Goal: Complete application form: Complete application form

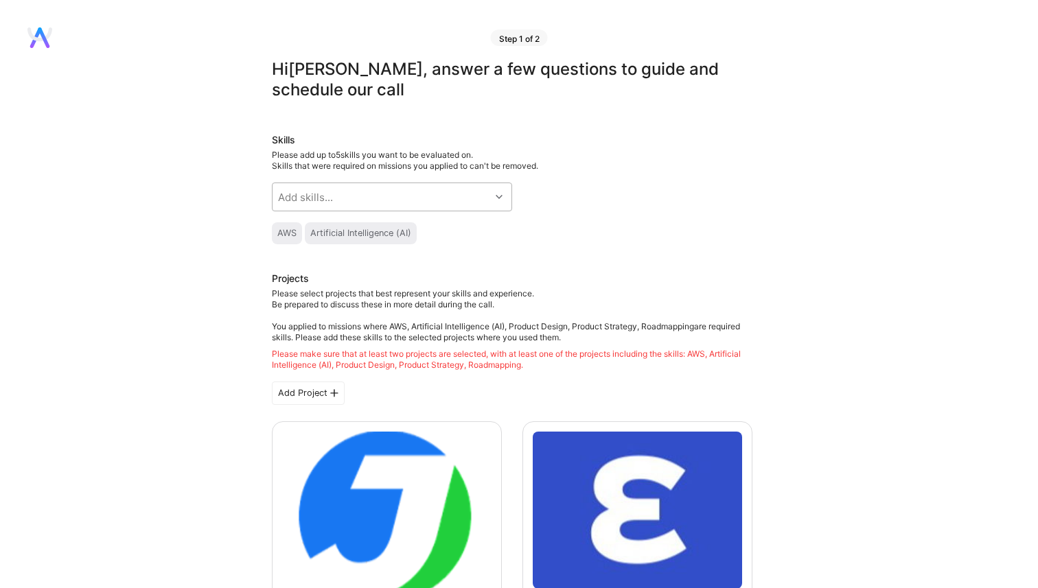
click at [423, 198] on div "Add skills..." at bounding box center [381, 196] width 218 height 27
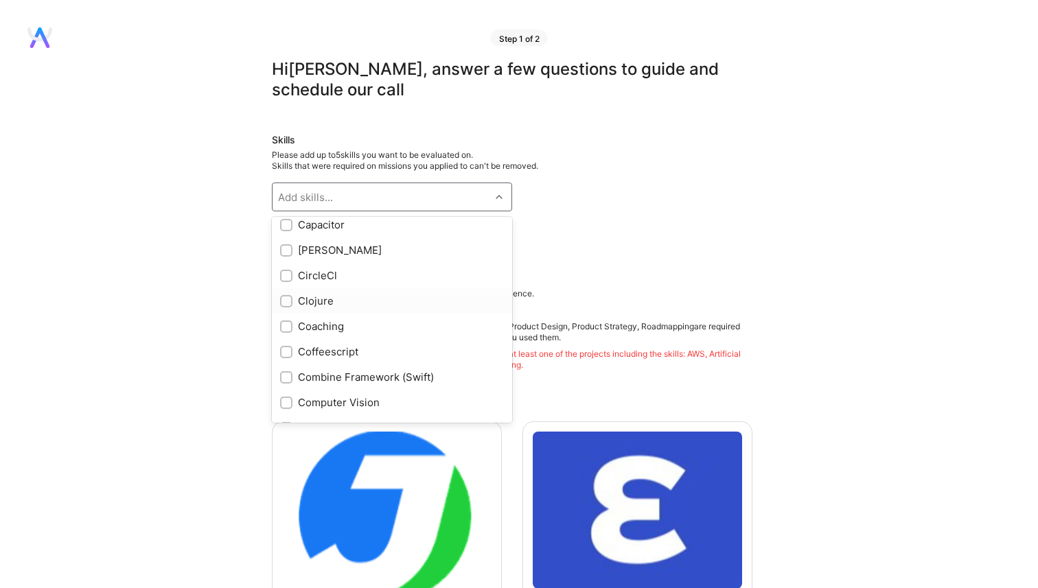
scroll to position [1481, 0]
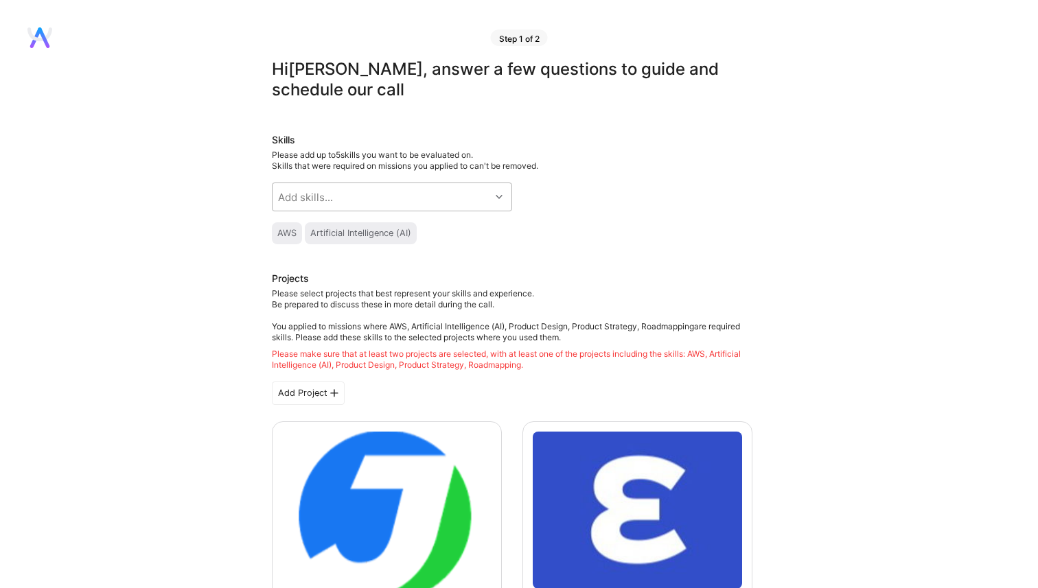
click at [482, 195] on div "Add skills..." at bounding box center [381, 196] width 218 height 27
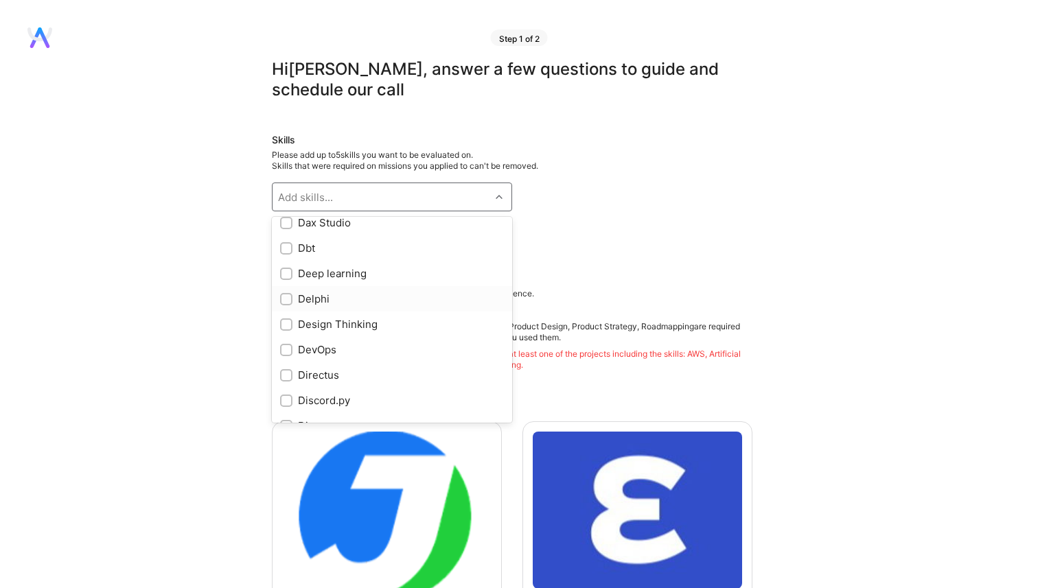
scroll to position [2204, 0]
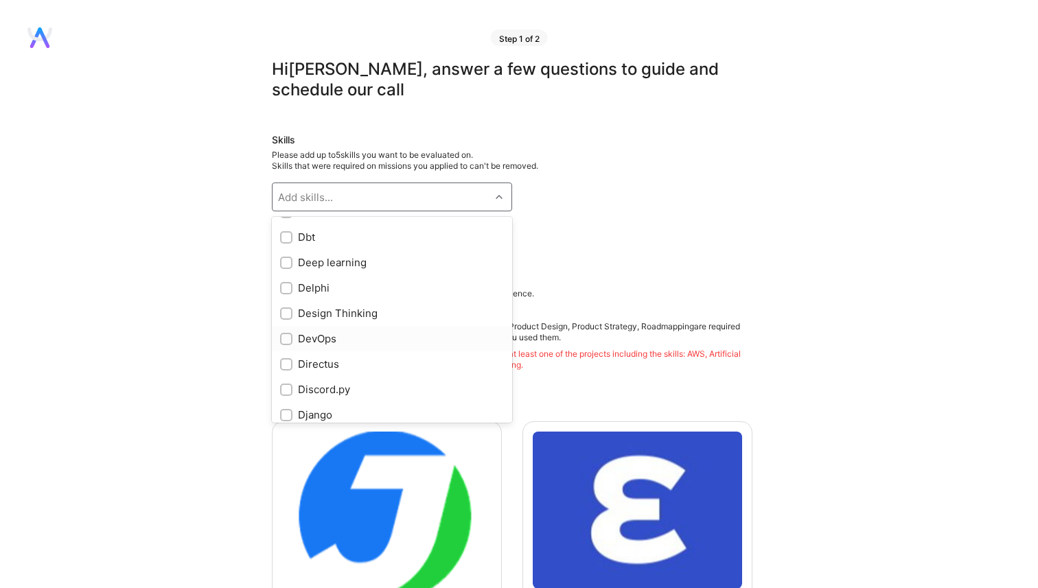
click at [320, 334] on div "DevOps" at bounding box center [392, 338] width 224 height 14
checkbox input "true"
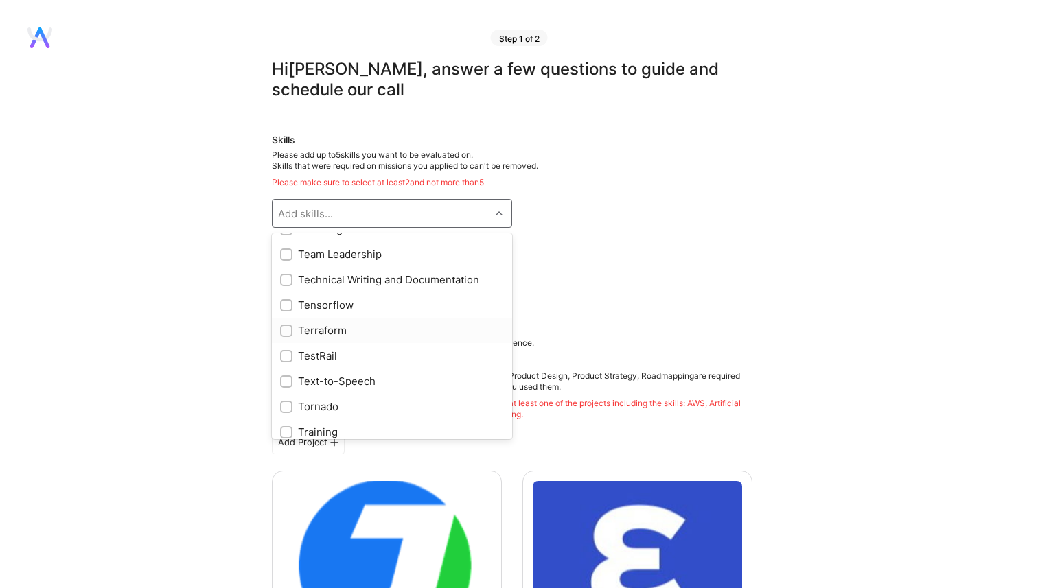
scroll to position [7413, 0]
click at [314, 329] on div "Terraform" at bounding box center [392, 325] width 224 height 14
checkbox input "true"
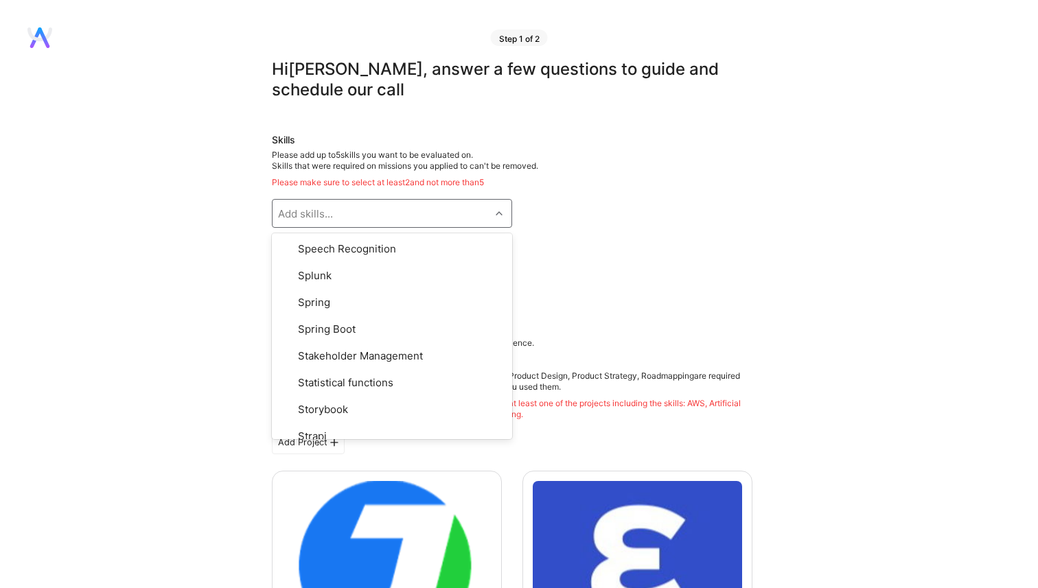
click at [591, 324] on h3 "Projects" at bounding box center [512, 329] width 480 height 16
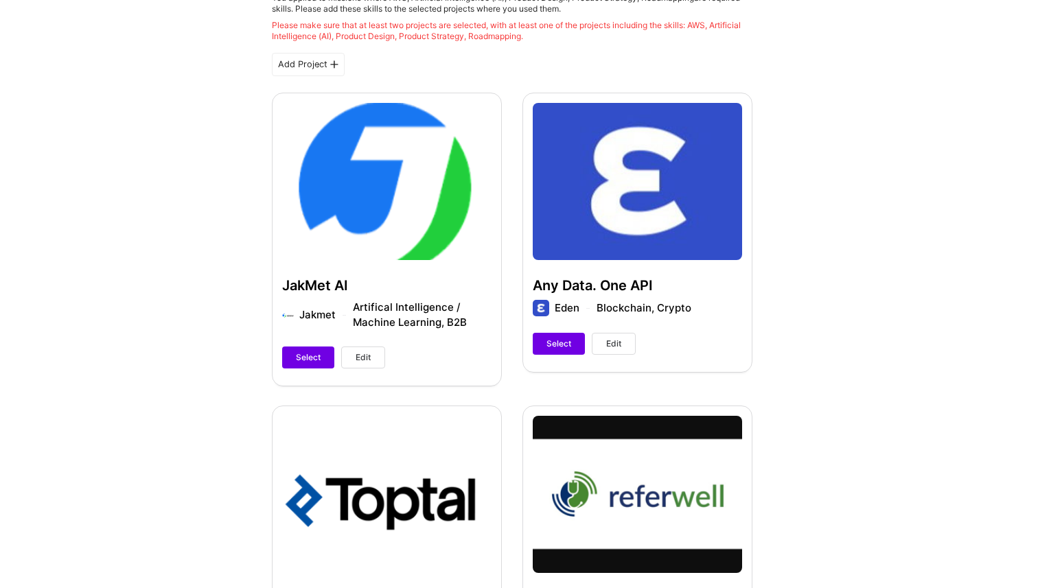
scroll to position [382, 0]
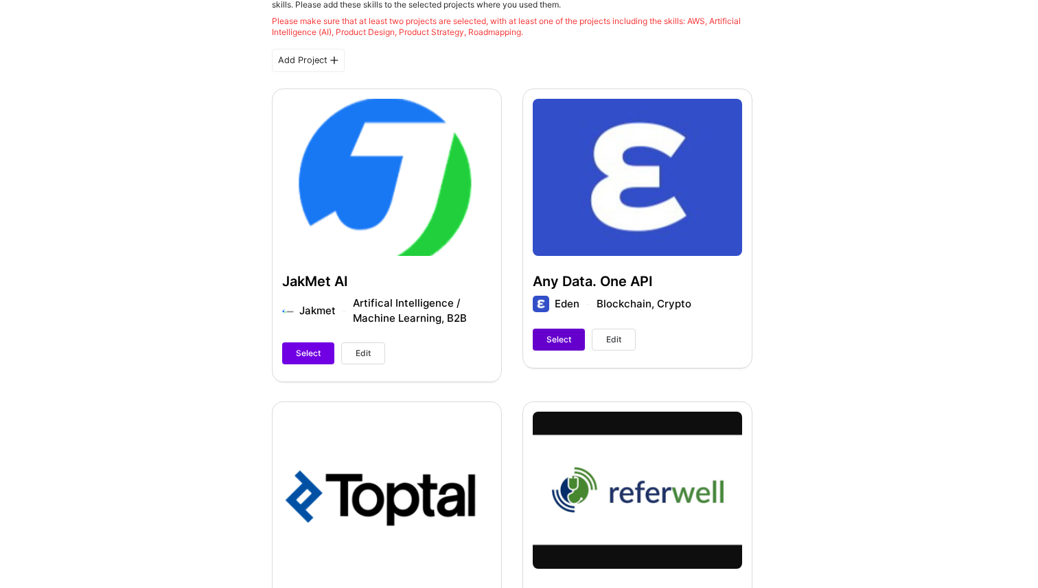
click at [555, 340] on span "Select" at bounding box center [558, 339] width 25 height 12
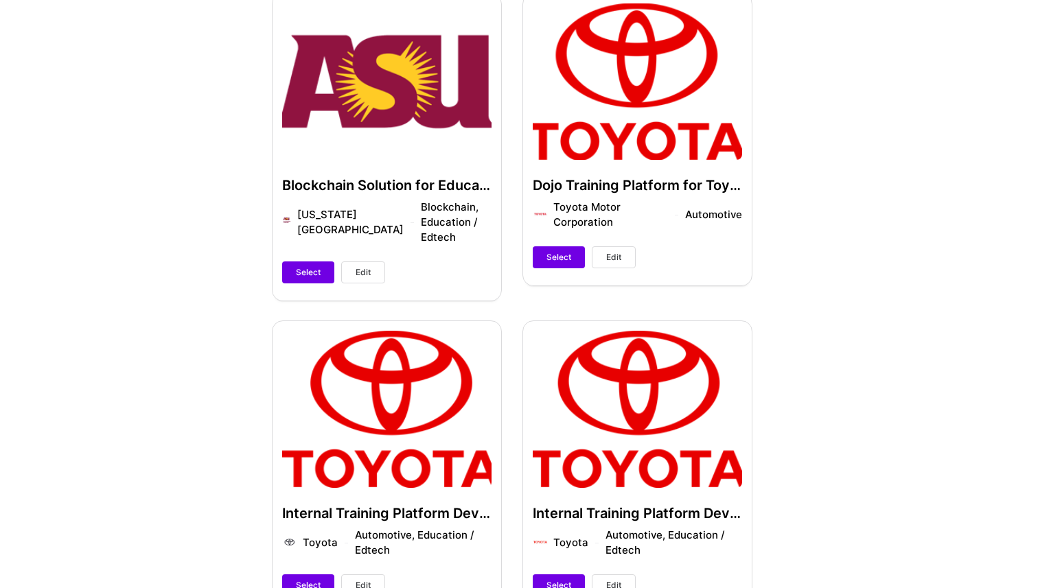
scroll to position [2382, 0]
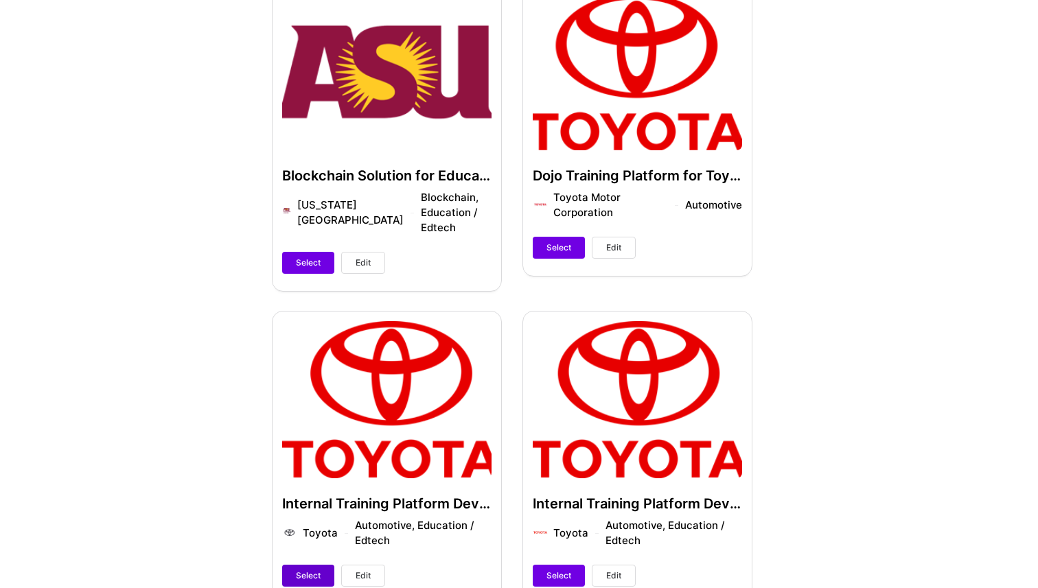
click at [325, 565] on button "Select" at bounding box center [308, 576] width 52 height 22
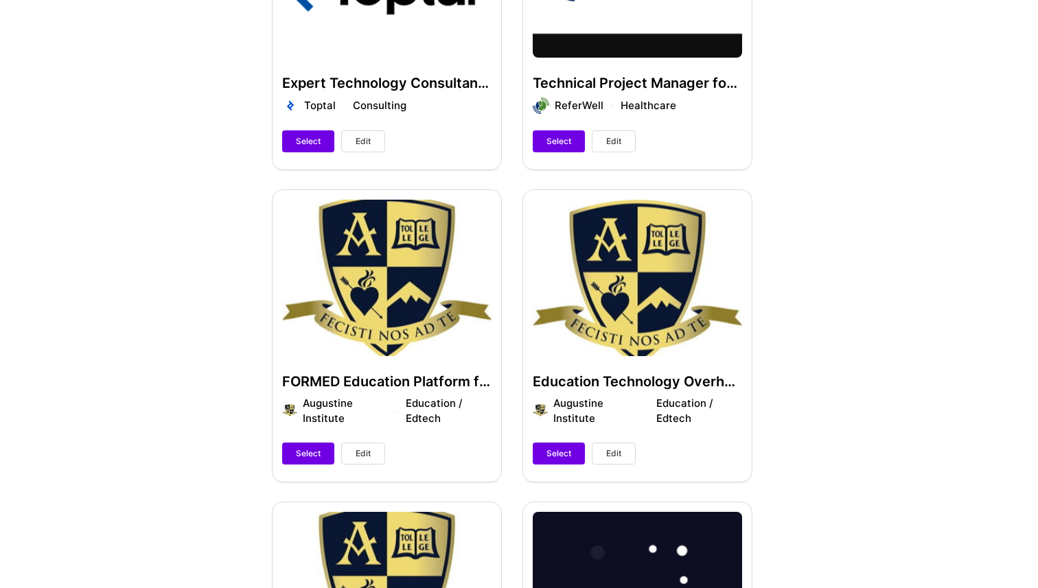
scroll to position [846, 0]
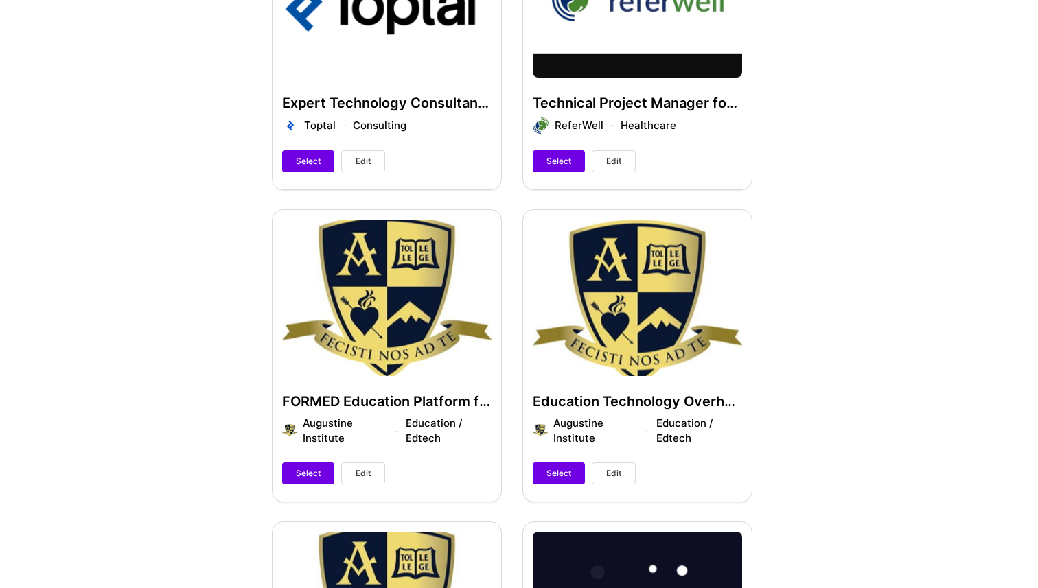
click at [360, 476] on span "Edit" at bounding box center [362, 473] width 15 height 12
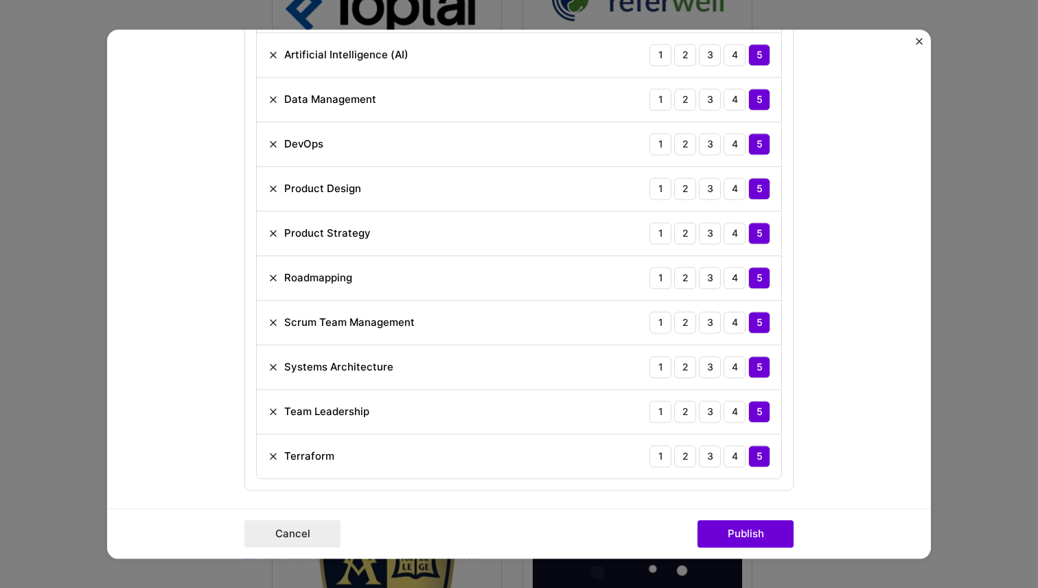
scroll to position [1149, 0]
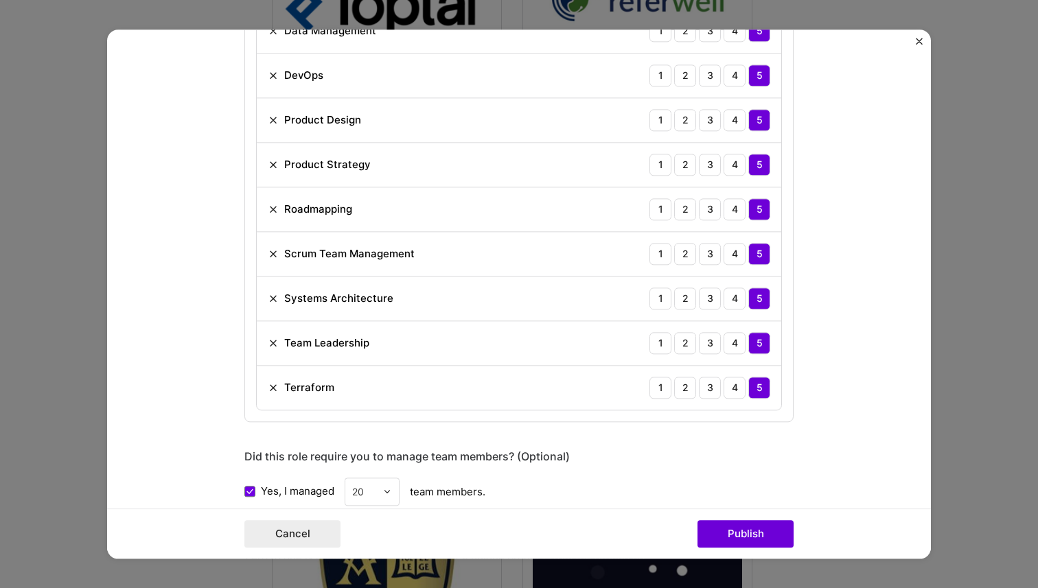
click at [950, 373] on div "Project title FORMED Education Platform for Augustine Institute Company Augusti…" at bounding box center [519, 294] width 1038 height 588
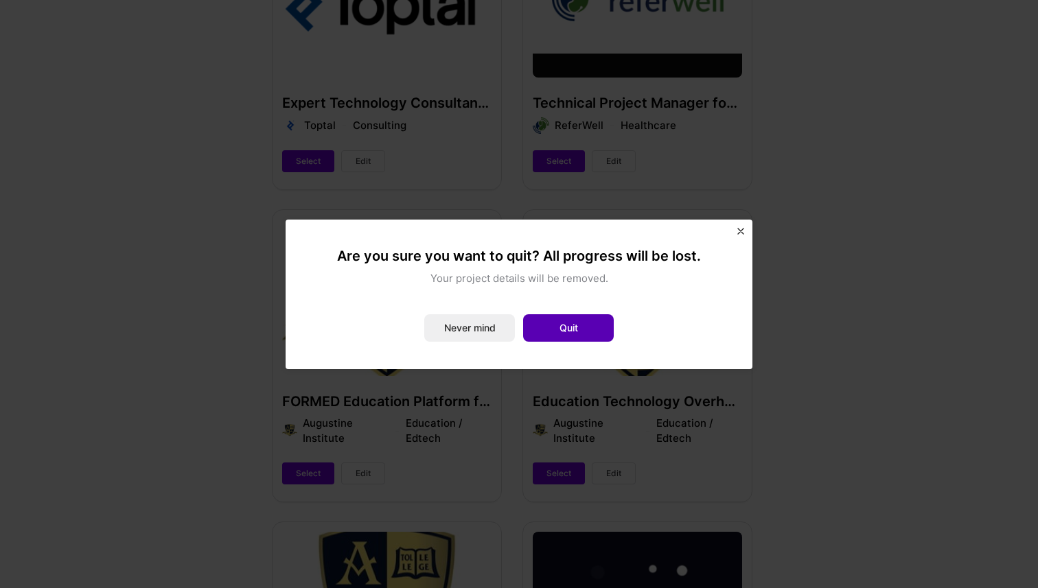
click at [570, 335] on button "Quit" at bounding box center [568, 327] width 91 height 27
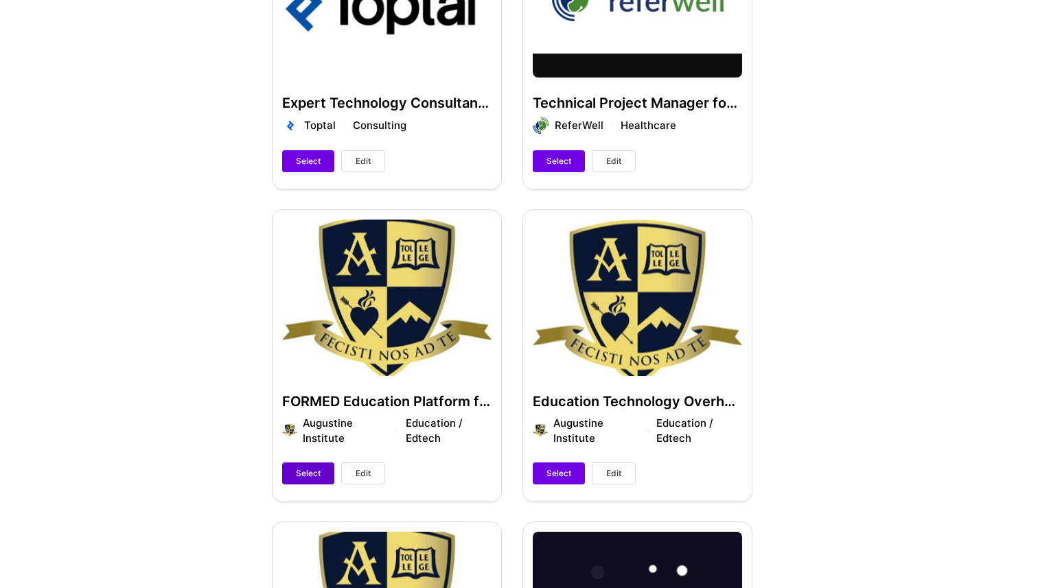
click at [309, 477] on span "Select" at bounding box center [308, 473] width 25 height 12
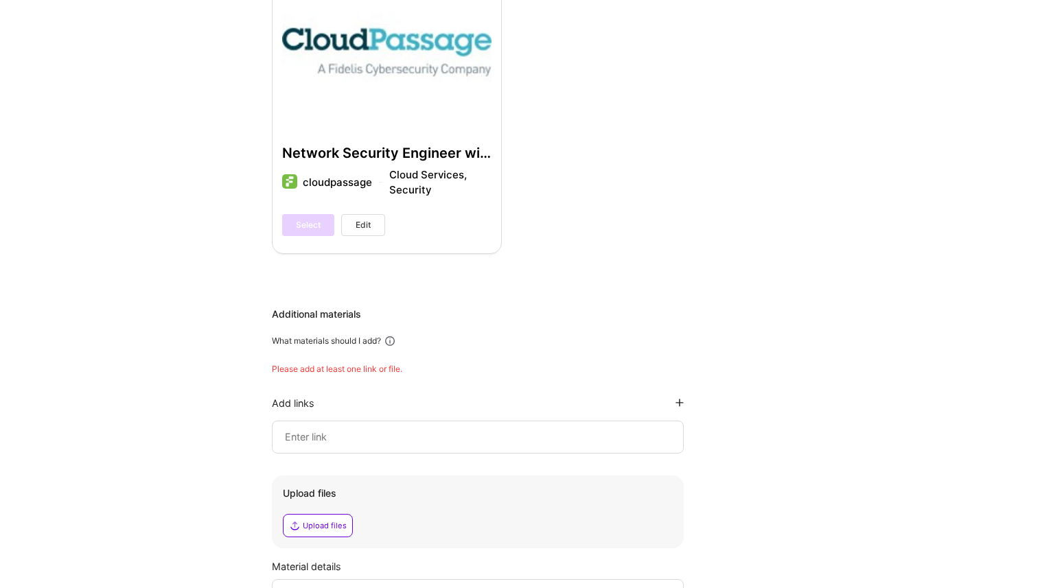
scroll to position [3344, 0]
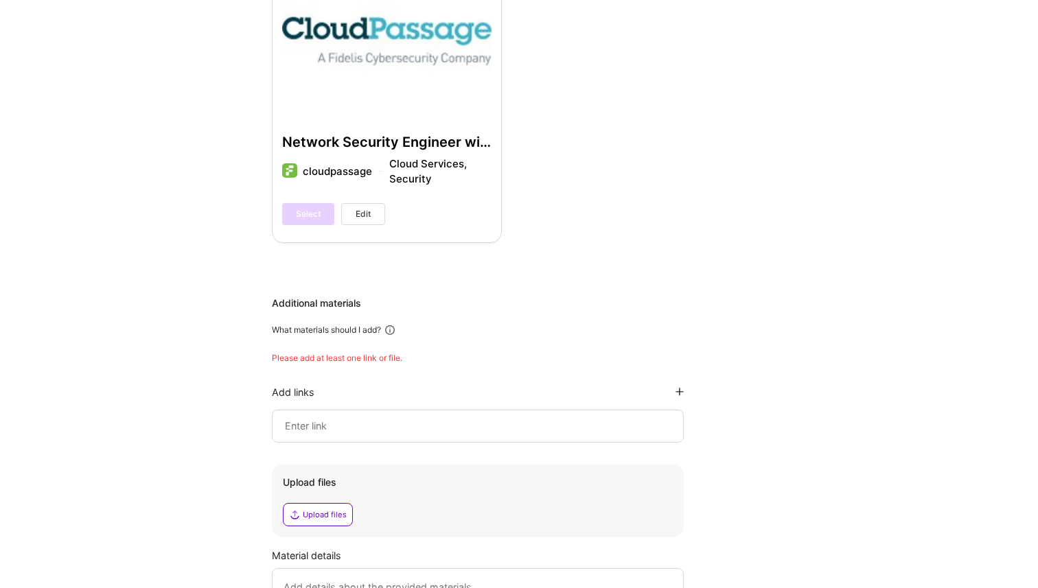
click at [406, 418] on input at bounding box center [477, 426] width 388 height 16
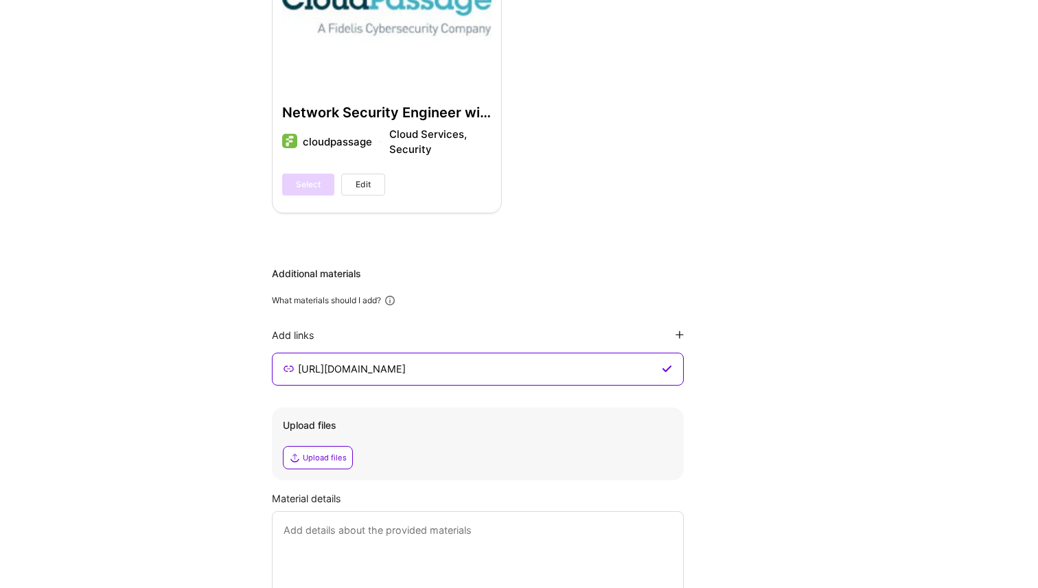
scroll to position [3399, 0]
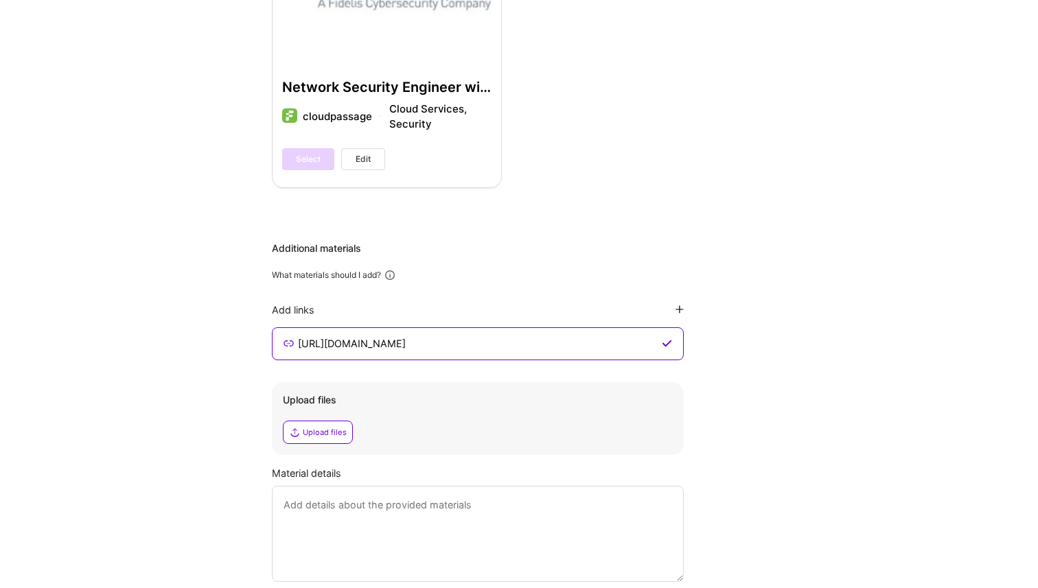
type input "[URL][DOMAIN_NAME]"
click at [337, 427] on div "Upload files" at bounding box center [325, 432] width 44 height 11
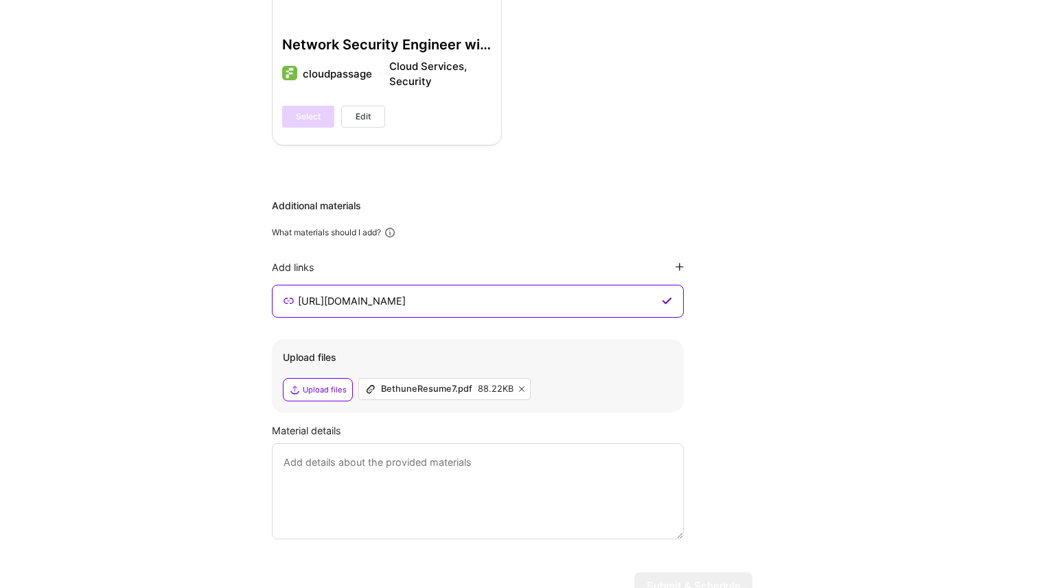
scroll to position [3479, 0]
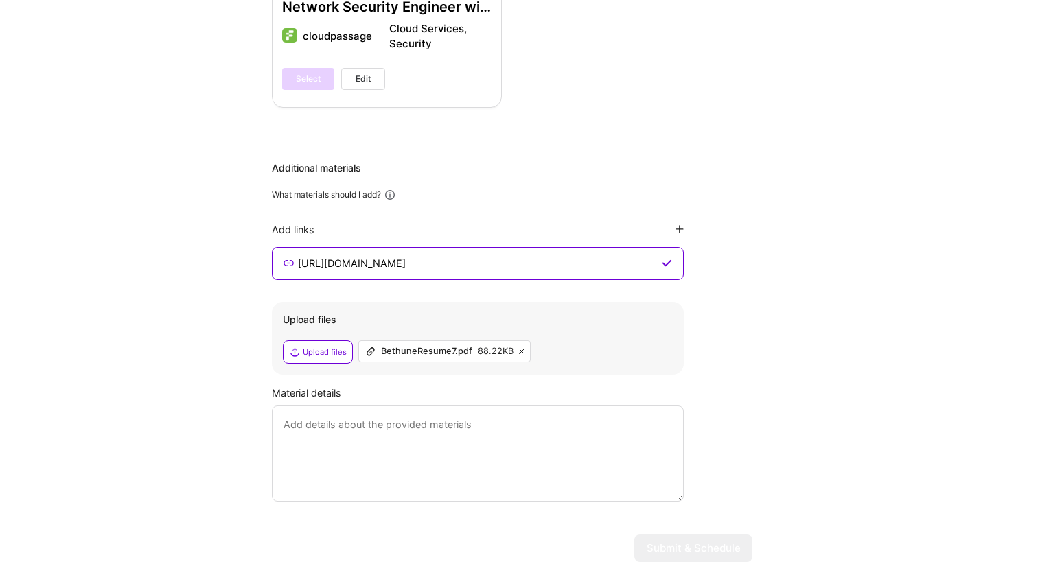
click at [449, 406] on textarea at bounding box center [478, 454] width 412 height 96
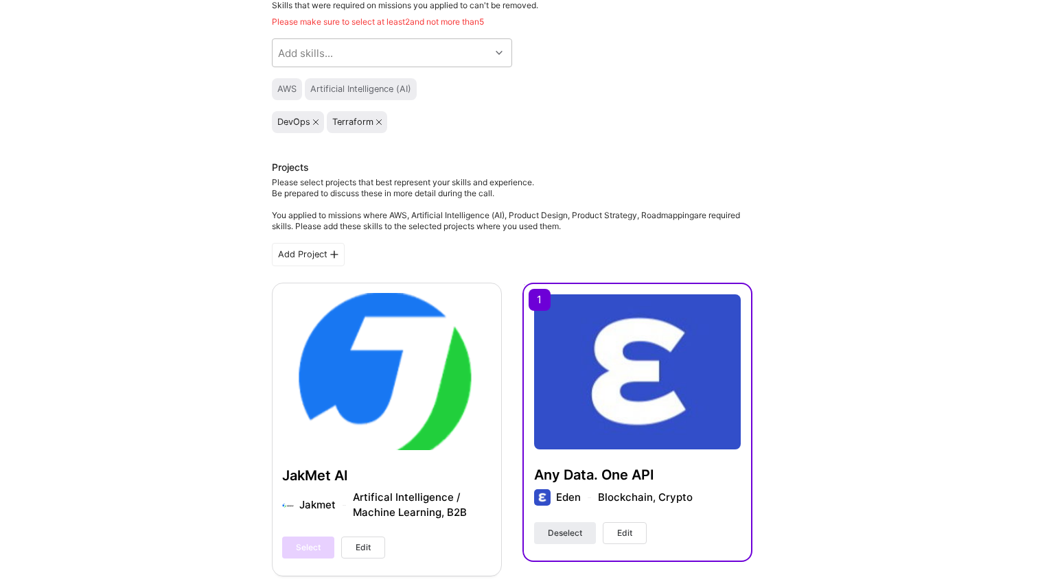
scroll to position [0, 0]
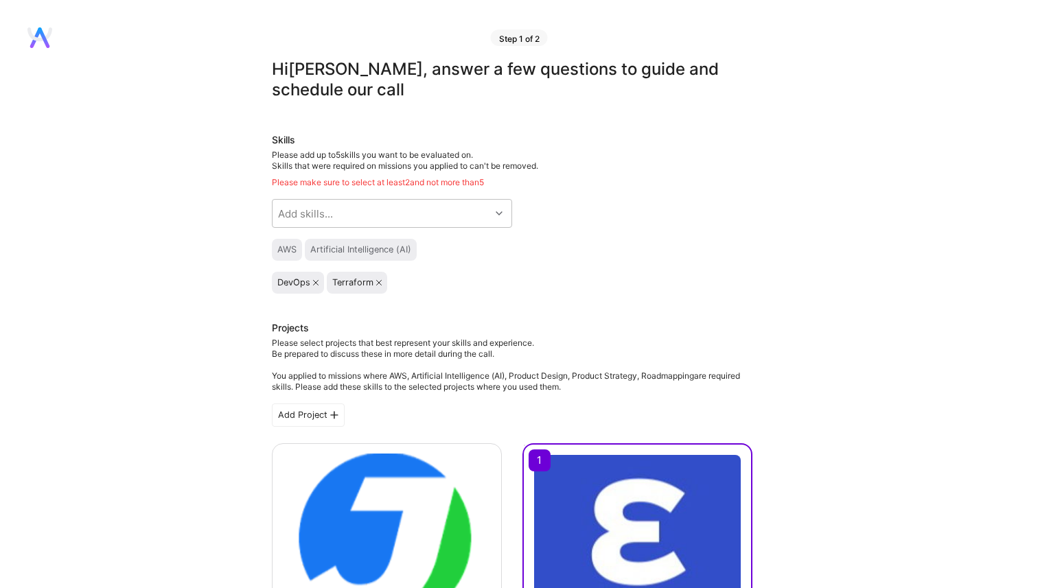
type textarea "Eden included a lot of recent AI work. Happy to go into the weeds on it."
click at [355, 249] on div "Artificial Intelligence (AI)" at bounding box center [360, 249] width 101 height 11
click at [355, 285] on div "Terraform" at bounding box center [352, 282] width 41 height 11
click at [379, 218] on div "Add skills..." at bounding box center [381, 213] width 218 height 27
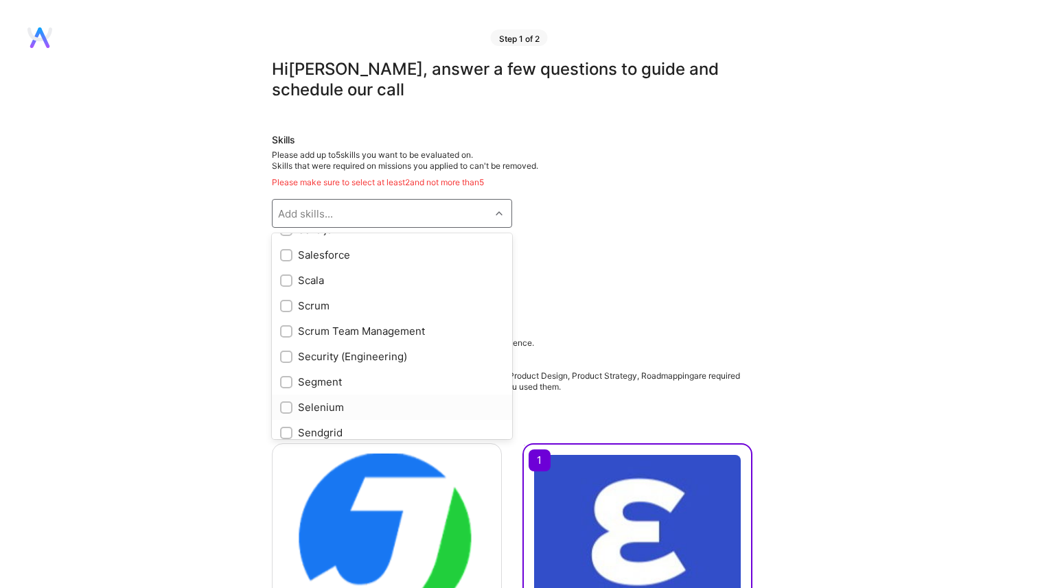
scroll to position [6479, 0]
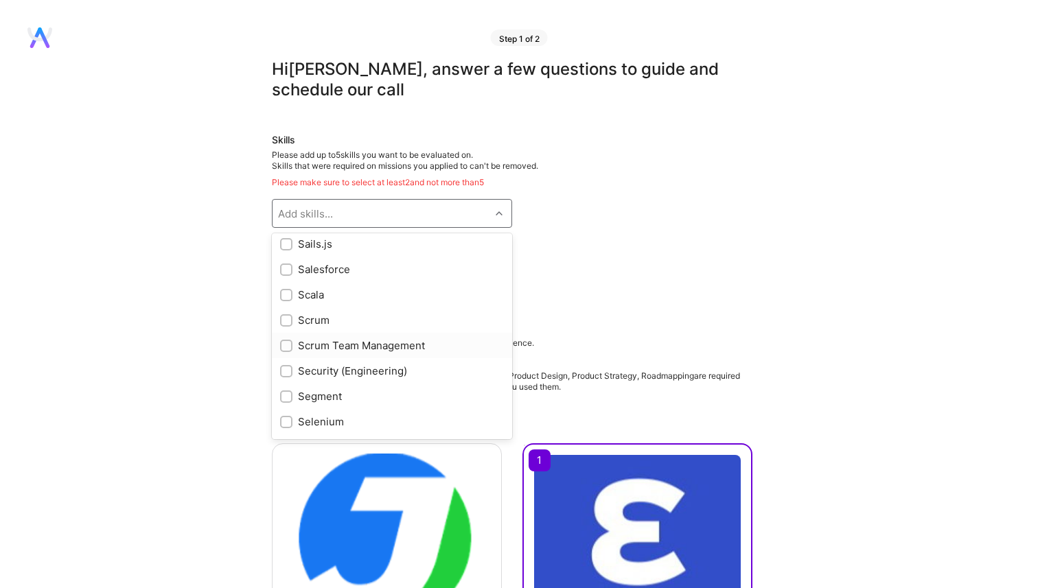
click at [345, 344] on div "Scrum Team Management" at bounding box center [392, 345] width 224 height 14
checkbox input "true"
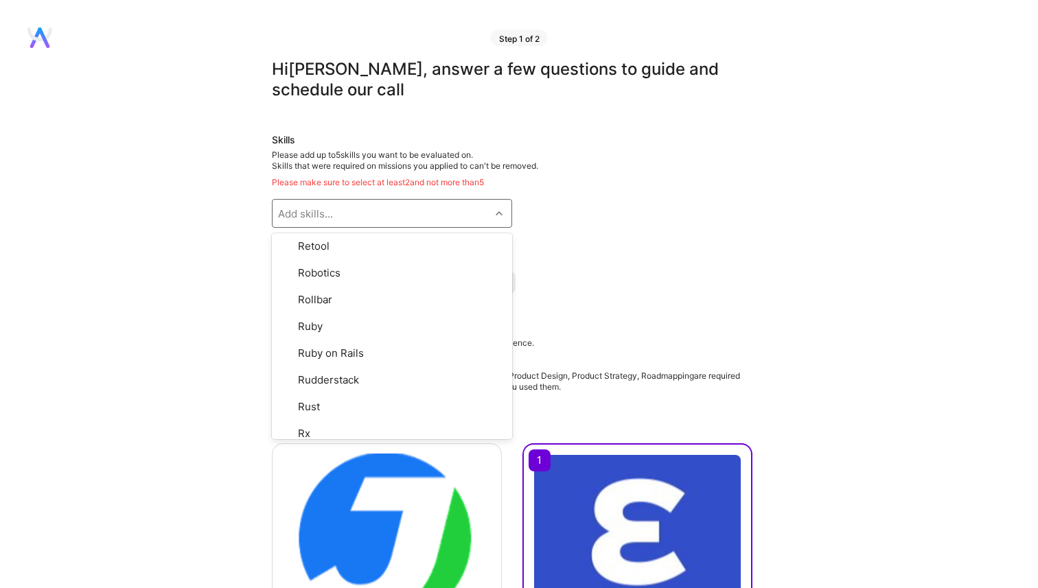
click at [375, 213] on div "Add skills..." at bounding box center [381, 213] width 218 height 27
click at [313, 278] on div "EKS" at bounding box center [392, 277] width 224 height 14
checkbox input "true"
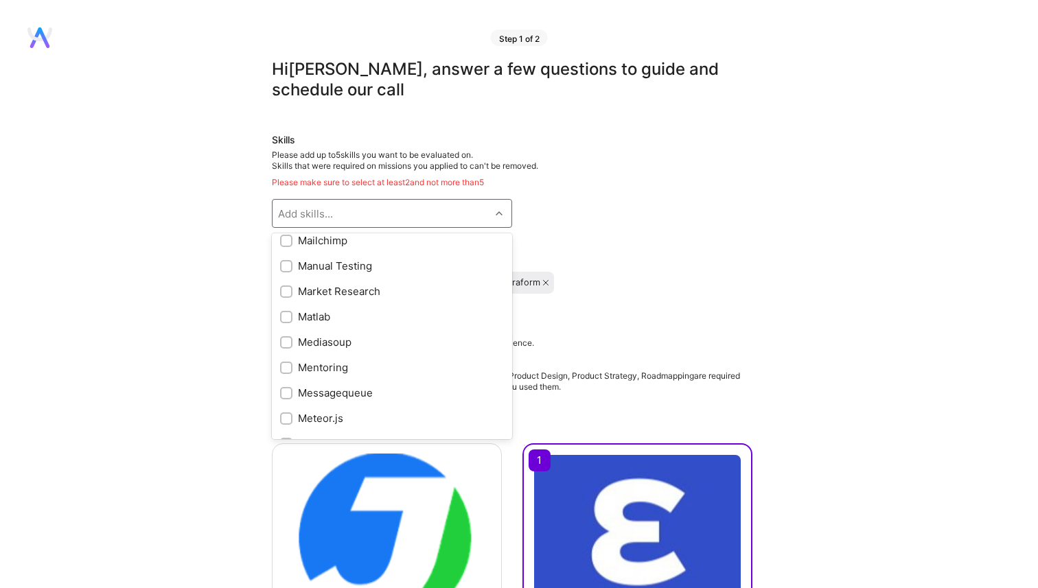
scroll to position [4460, 0]
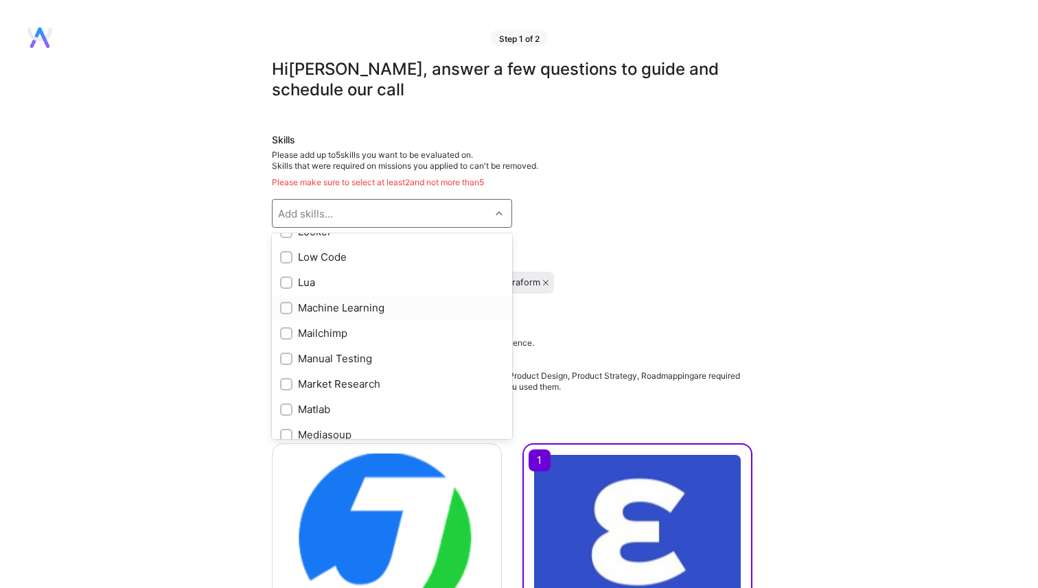
click at [358, 305] on div "Machine Learning" at bounding box center [392, 308] width 224 height 14
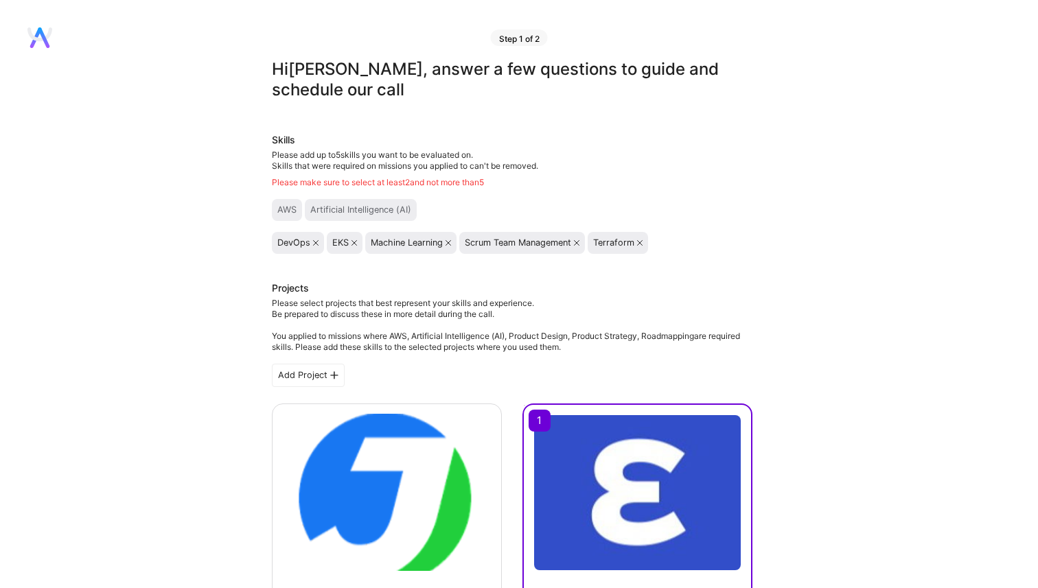
click at [566, 313] on div "Please select projects that best represent your skills and experience. Be prepa…" at bounding box center [512, 325] width 480 height 55
click at [500, 309] on div "Please select projects that best represent your skills and experience. Be prepa…" at bounding box center [512, 325] width 480 height 55
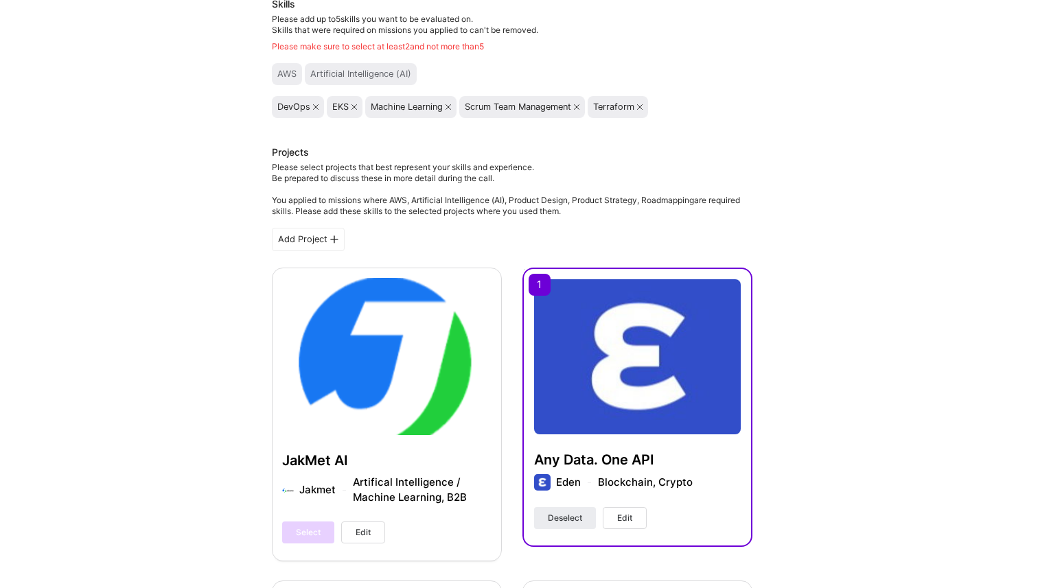
scroll to position [137, 0]
click at [631, 521] on span "Edit" at bounding box center [624, 517] width 15 height 12
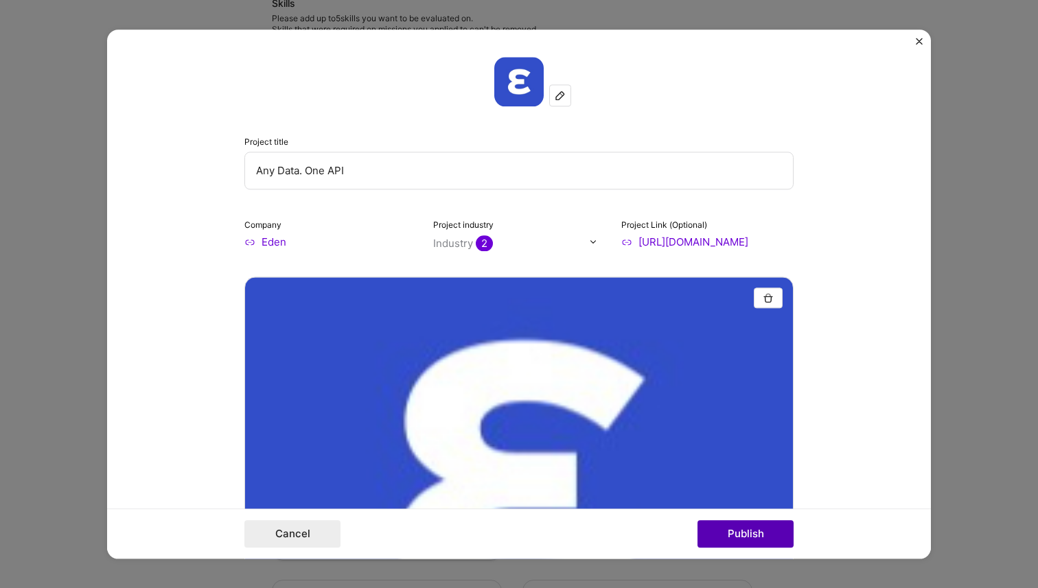
click at [729, 535] on button "Publish" at bounding box center [745, 533] width 96 height 27
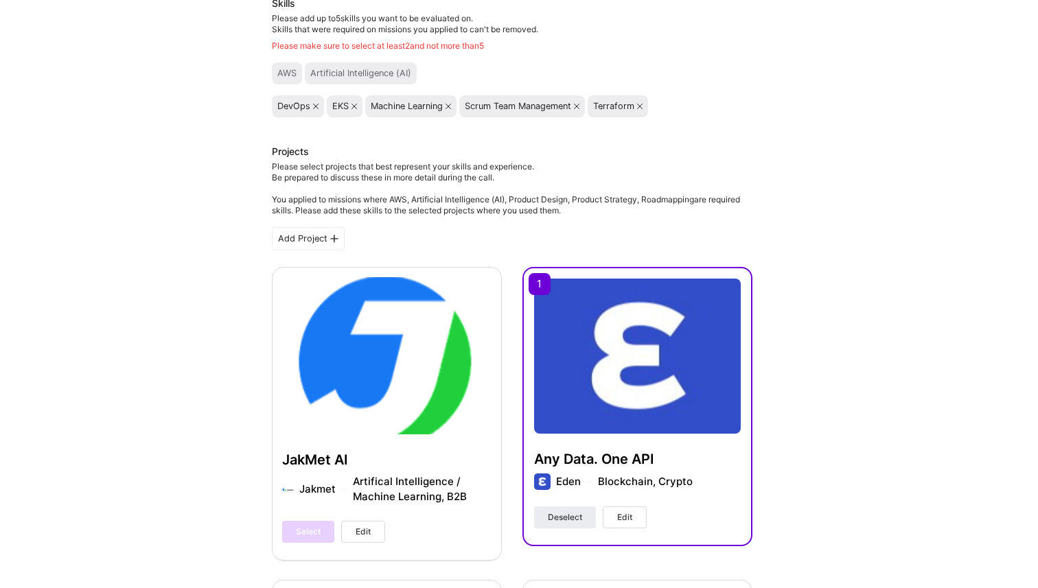
click at [633, 521] on button "Edit" at bounding box center [624, 517] width 44 height 22
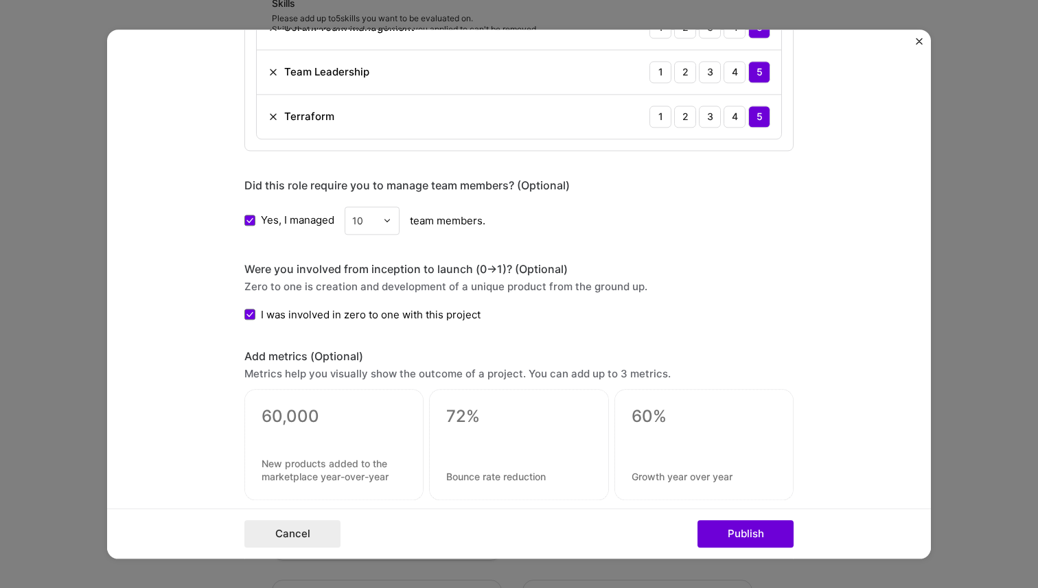
scroll to position [1469, 0]
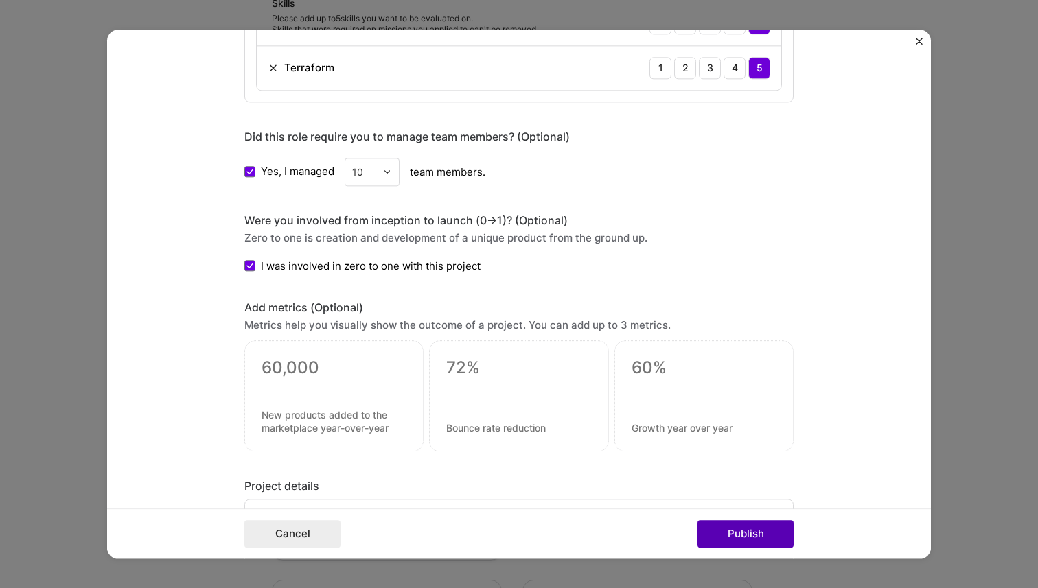
click at [745, 532] on button "Publish" at bounding box center [745, 533] width 96 height 27
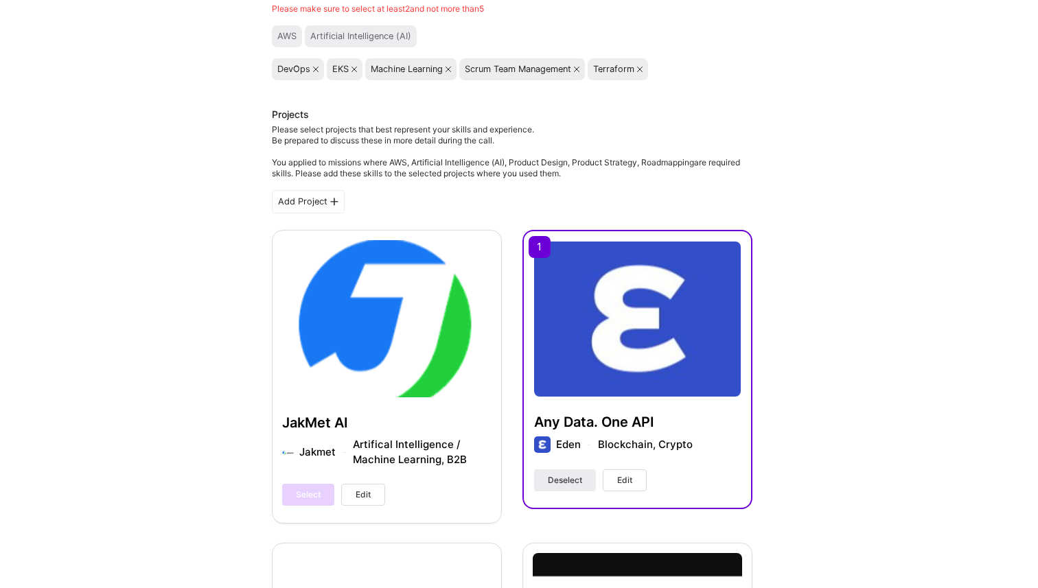
scroll to position [194, 0]
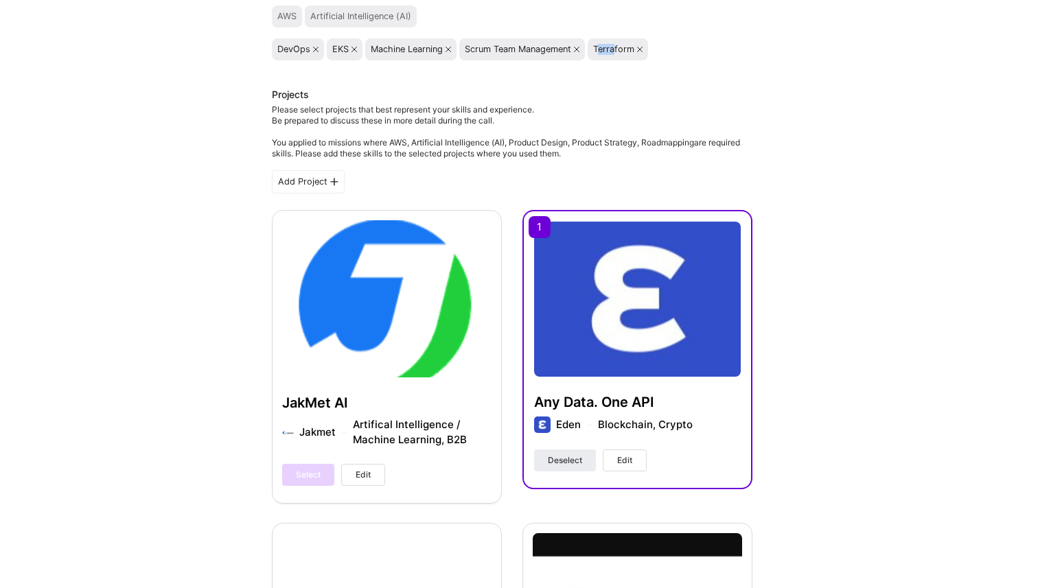
drag, startPoint x: 618, startPoint y: 50, endPoint x: 602, endPoint y: 54, distance: 16.2
click at [602, 54] on div "Terraform" at bounding box center [613, 49] width 41 height 11
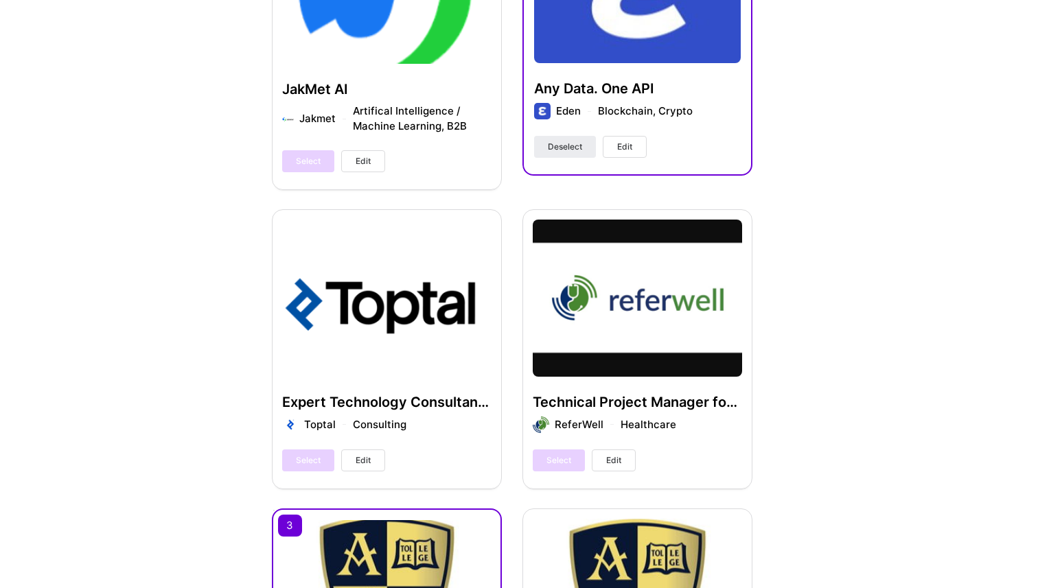
scroll to position [0, 0]
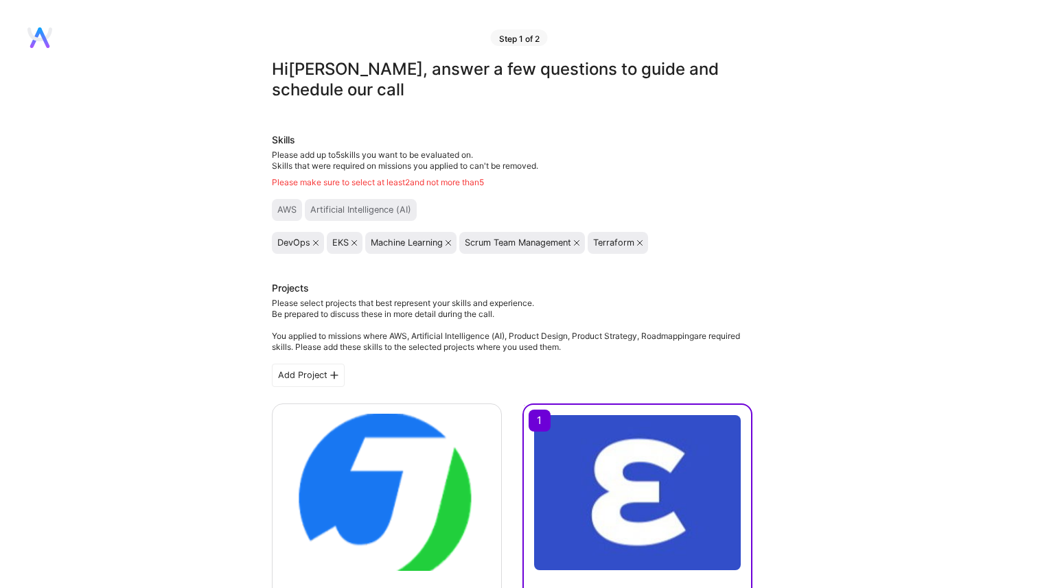
click at [400, 245] on div "Machine Learning" at bounding box center [407, 242] width 72 height 11
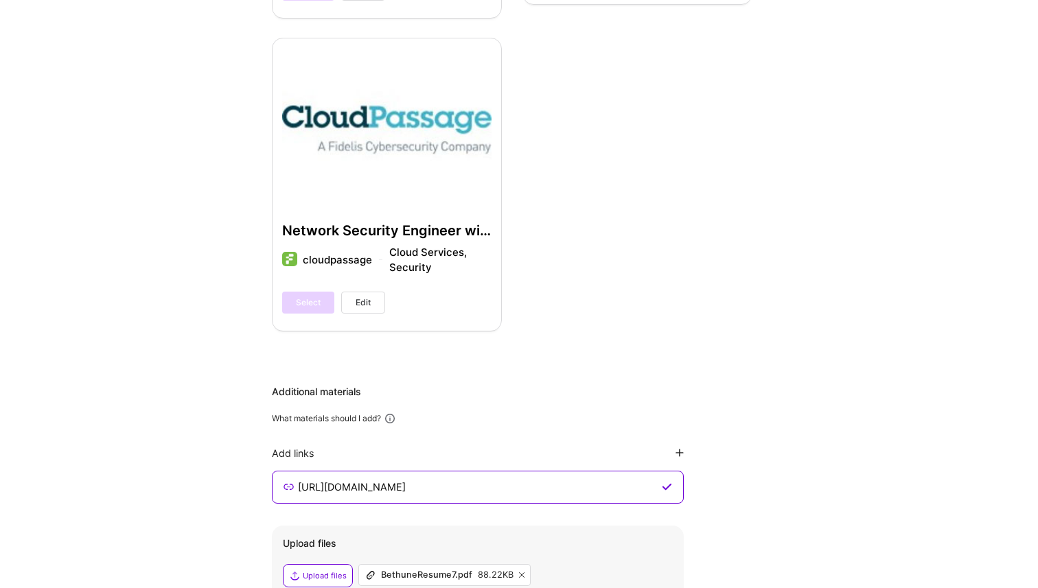
scroll to position [3439, 0]
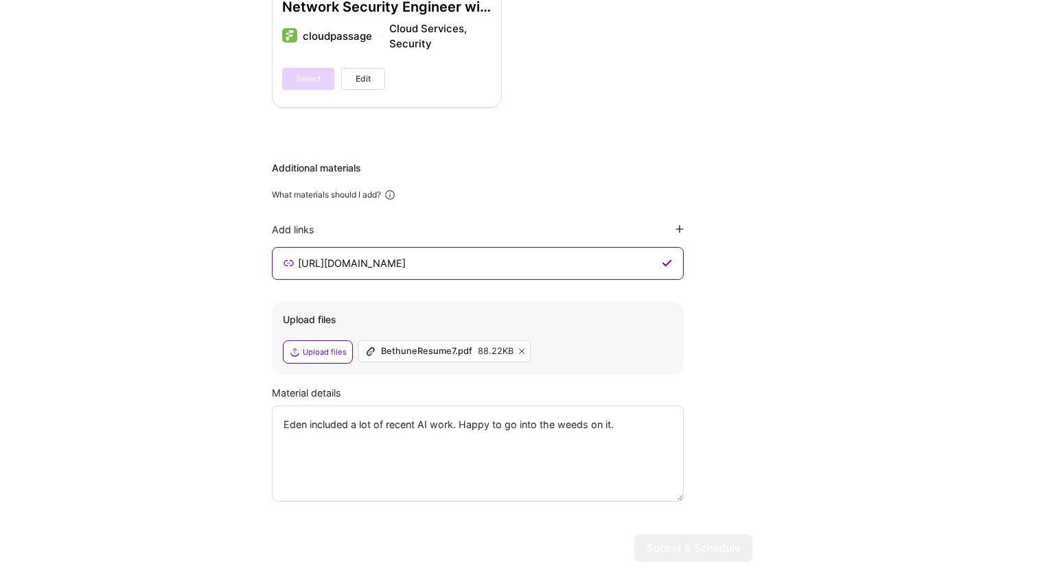
click at [377, 184] on div "Additional materials What materials should I add? Add links [URL][DOMAIN_NAME] …" at bounding box center [512, 331] width 480 height 340
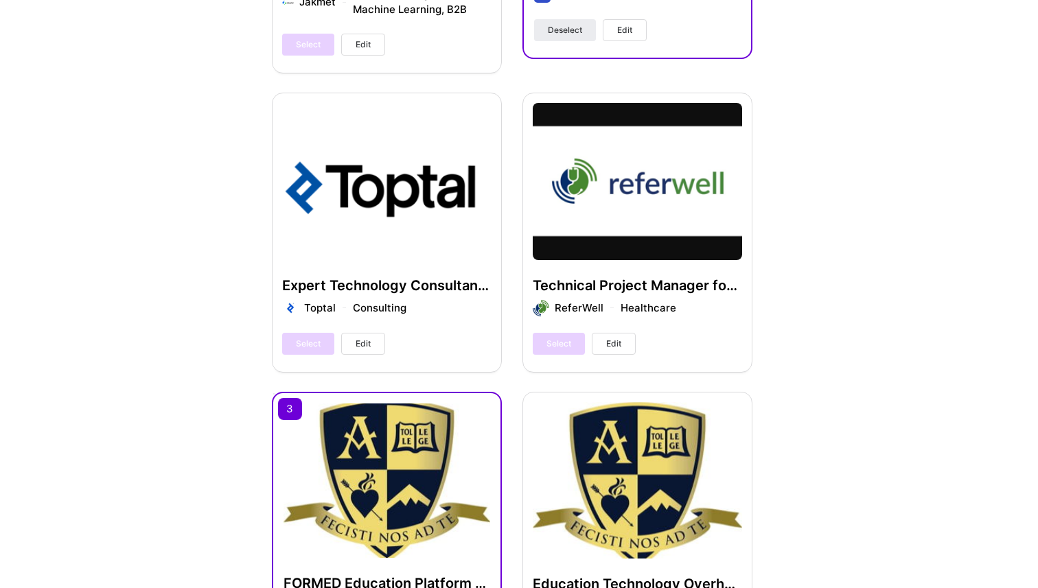
scroll to position [0, 0]
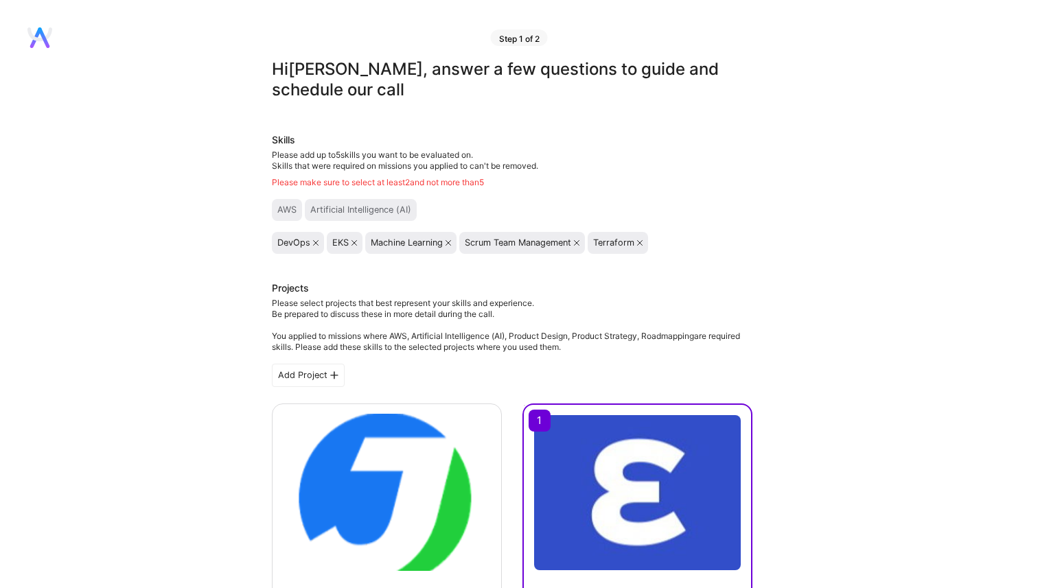
click at [579, 243] on icon at bounding box center [576, 242] width 5 height 5
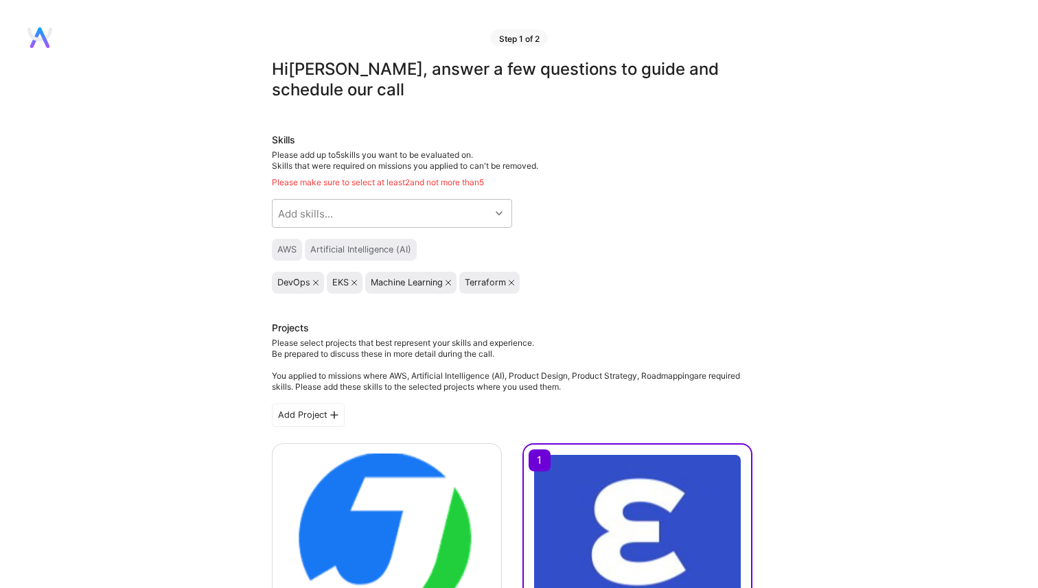
click at [447, 279] on div "Machine Learning" at bounding box center [411, 282] width 80 height 11
click at [447, 281] on icon at bounding box center [447, 282] width 5 height 5
